Goal: Task Accomplishment & Management: Use online tool/utility

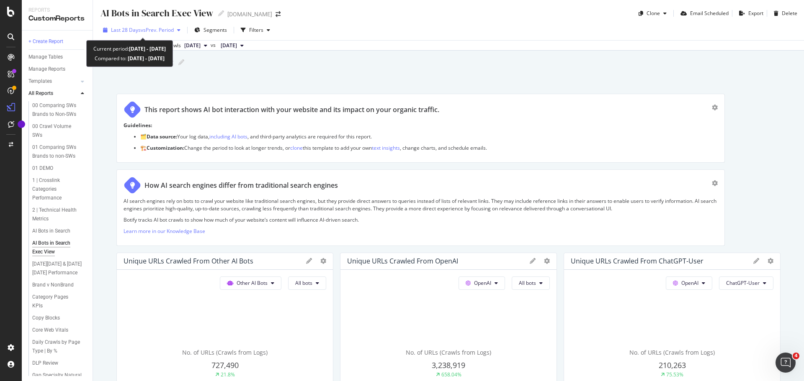
click at [167, 30] on span "vs Prev. Period" at bounding box center [157, 29] width 33 height 7
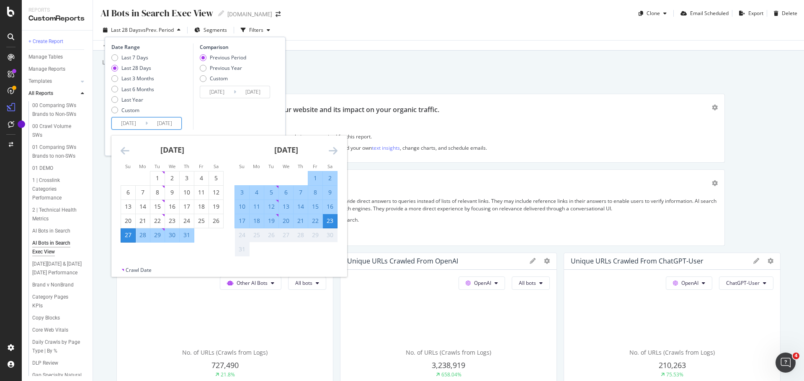
click at [160, 122] on input "[DATE]" at bounding box center [164, 124] width 33 height 12
click at [124, 152] on icon "Move backward to switch to the previous month." at bounding box center [125, 151] width 9 height 10
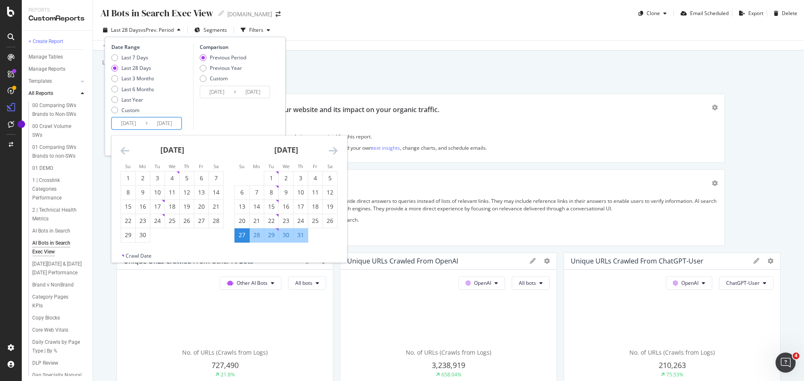
click at [124, 152] on icon "Move backward to switch to the previous month." at bounding box center [125, 151] width 9 height 10
click at [248, 193] on div "4" at bounding box center [242, 192] width 14 height 8
type input "[DATE]"
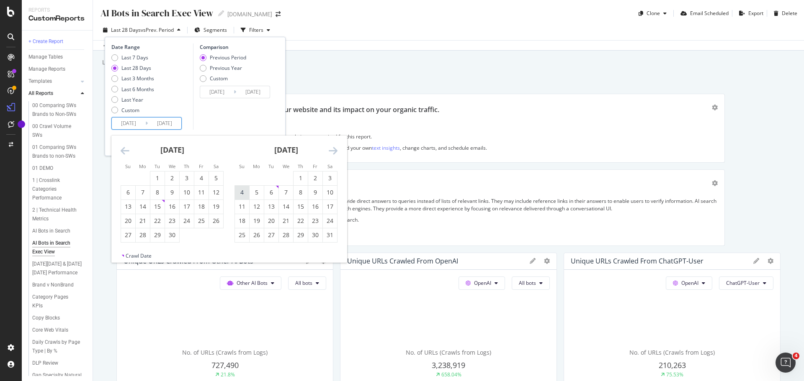
type input "[DATE]"
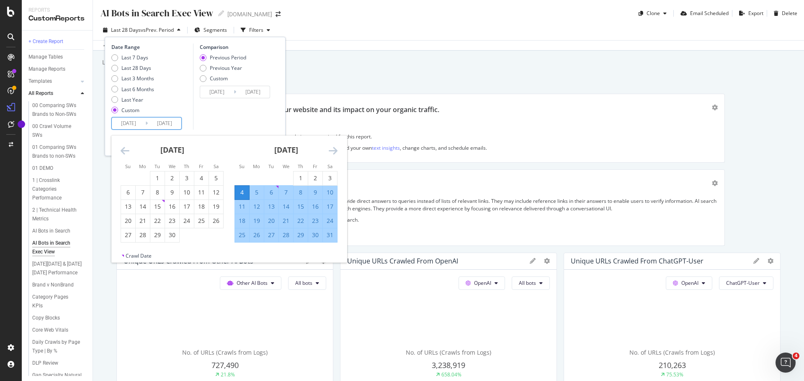
click at [166, 122] on input "[DATE]" at bounding box center [164, 124] width 33 height 12
click at [334, 149] on icon "Move forward to switch to the next month." at bounding box center [333, 151] width 9 height 10
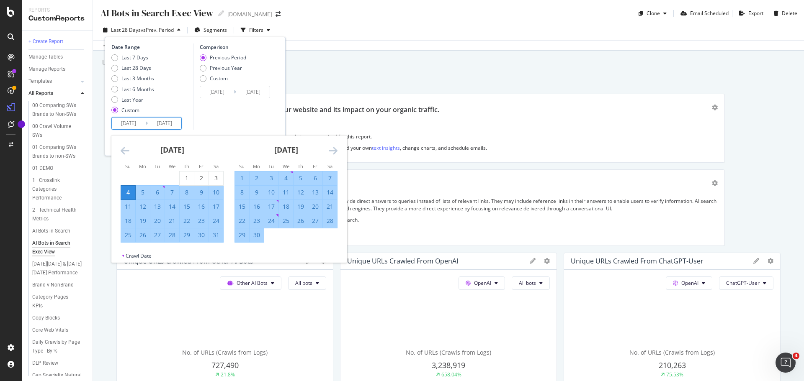
click at [334, 149] on icon "Move forward to switch to the next month." at bounding box center [333, 151] width 9 height 10
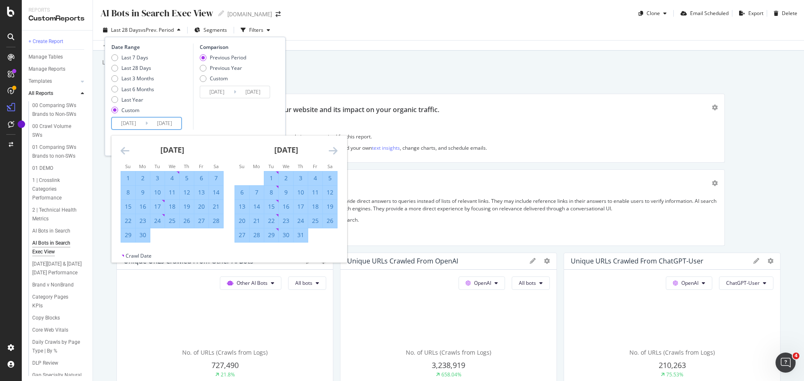
click at [333, 152] on icon "Move forward to switch to the next month." at bounding box center [333, 151] width 9 height 10
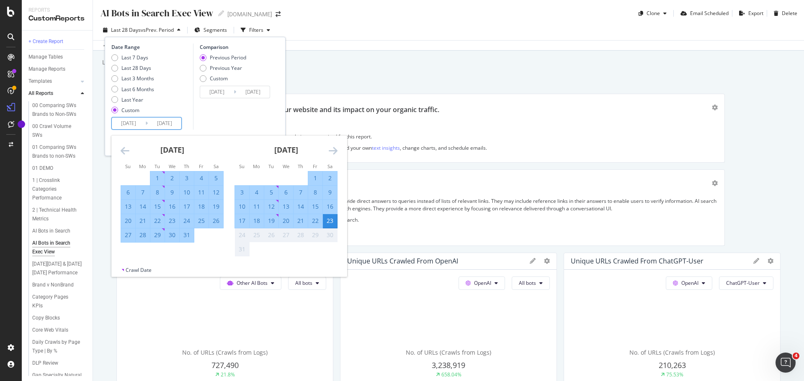
click at [331, 178] on div "2" at bounding box center [330, 178] width 14 height 8
type input "[DATE]"
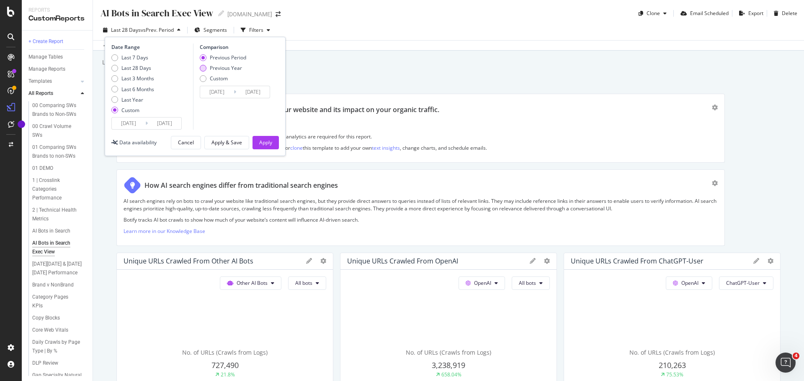
click at [214, 66] on div "Previous Year" at bounding box center [226, 67] width 32 height 7
type input "[DATE]"
click at [269, 142] on div "Apply" at bounding box center [265, 142] width 13 height 7
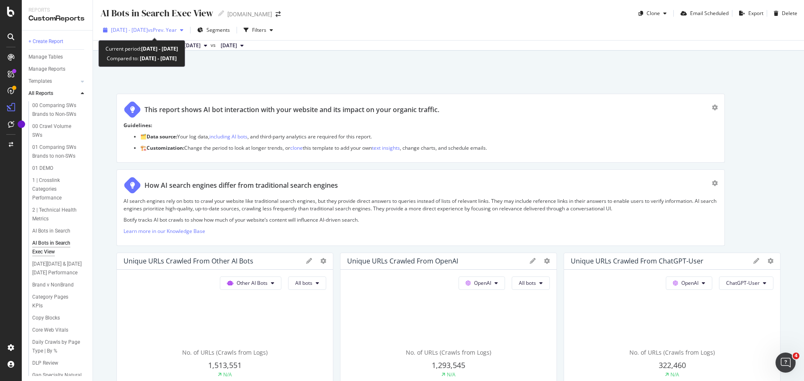
click at [177, 29] on span "vs Prev. Year" at bounding box center [162, 29] width 29 height 7
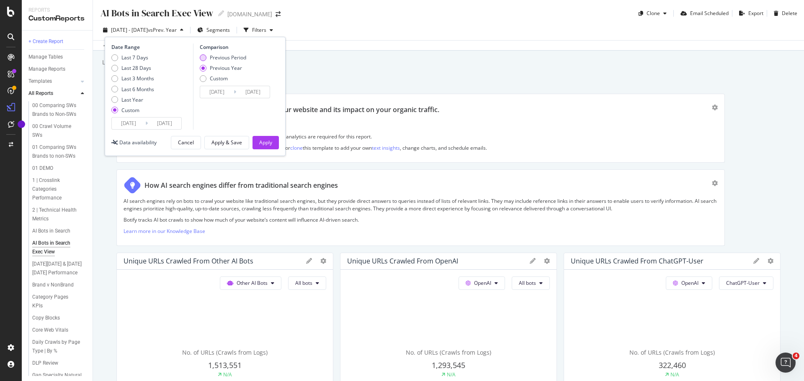
click at [222, 59] on div "Previous Period" at bounding box center [228, 57] width 36 height 7
type input "[DATE]"
click at [260, 141] on div "Apply" at bounding box center [265, 142] width 13 height 7
